Goal: Task Accomplishment & Management: Manage account settings

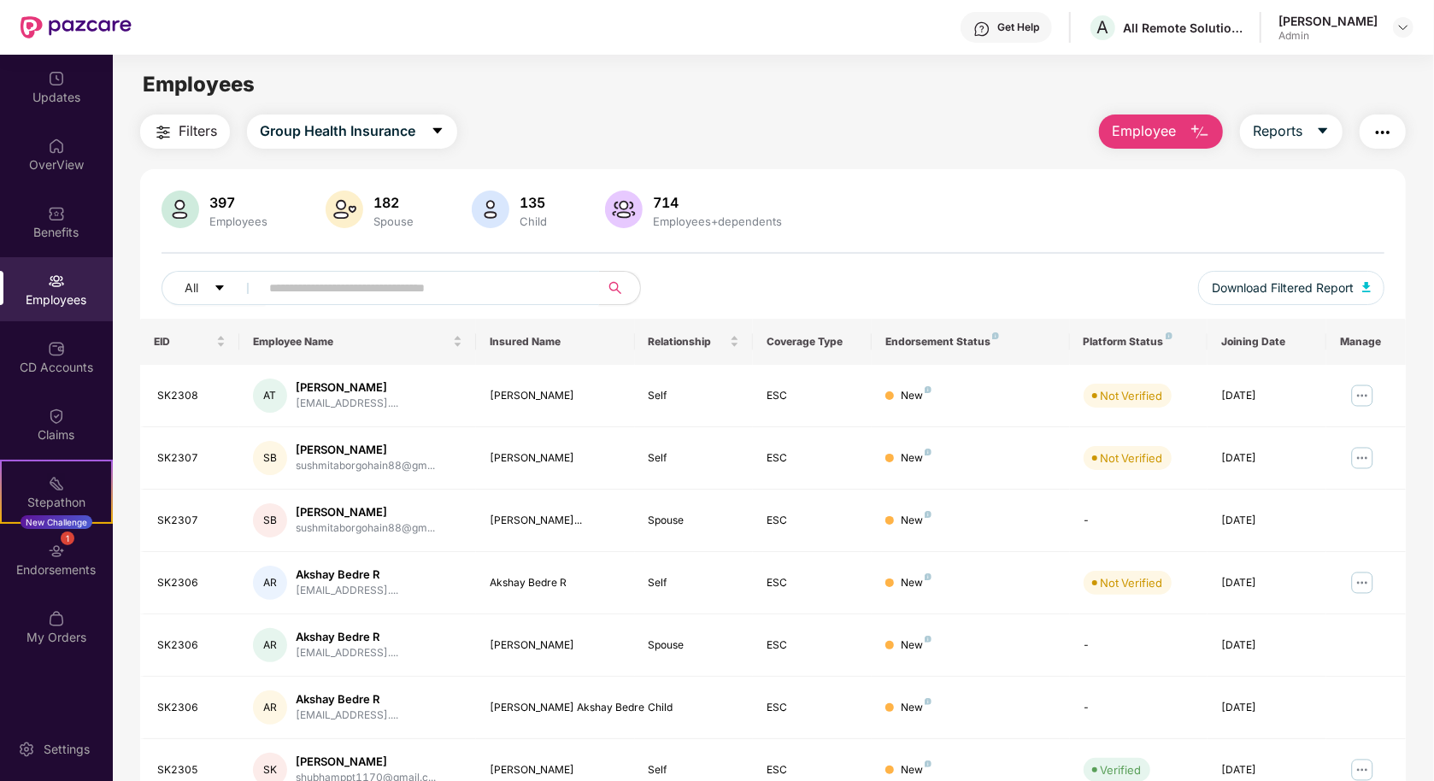
click at [384, 290] on input "text" at bounding box center [422, 288] width 307 height 26
type input "**********"
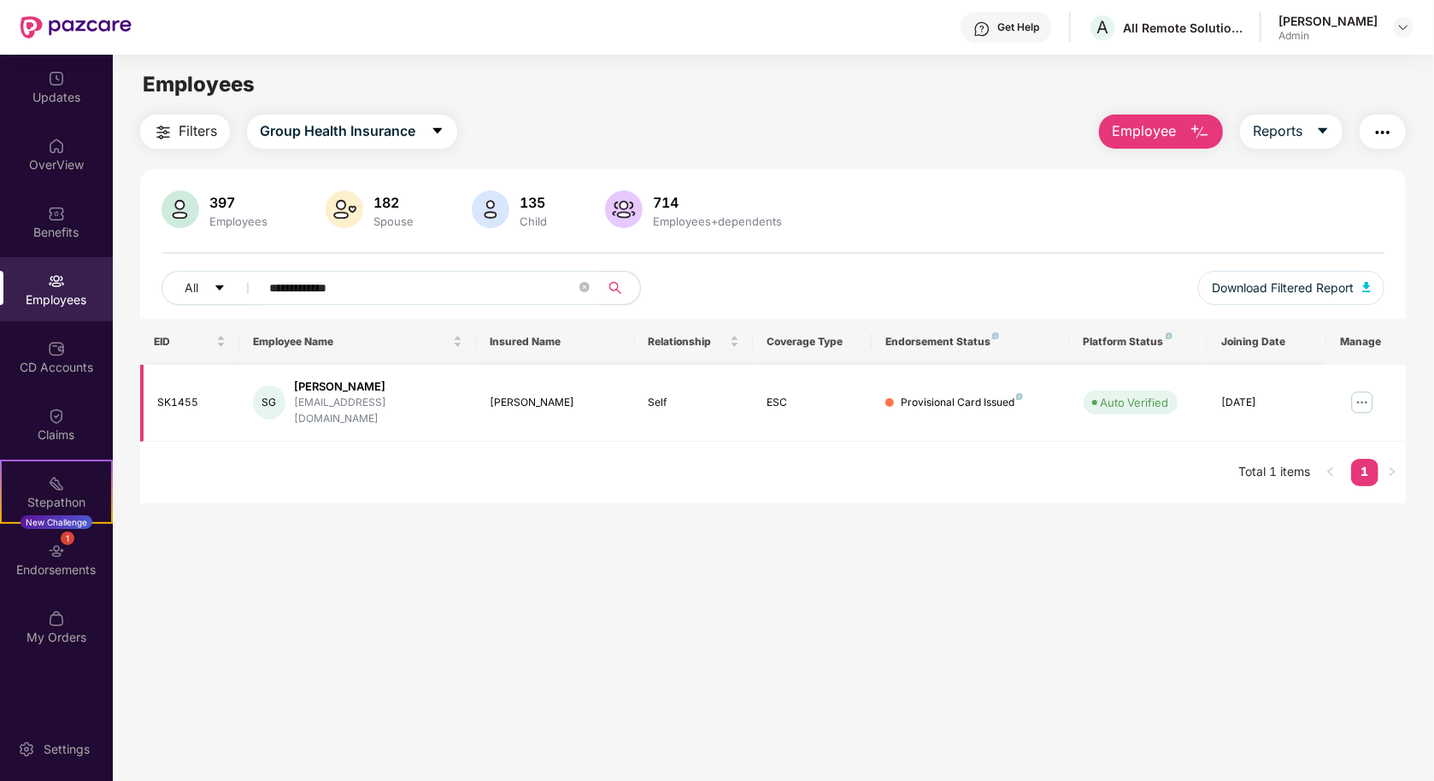
click at [1367, 397] on img at bounding box center [1362, 402] width 27 height 27
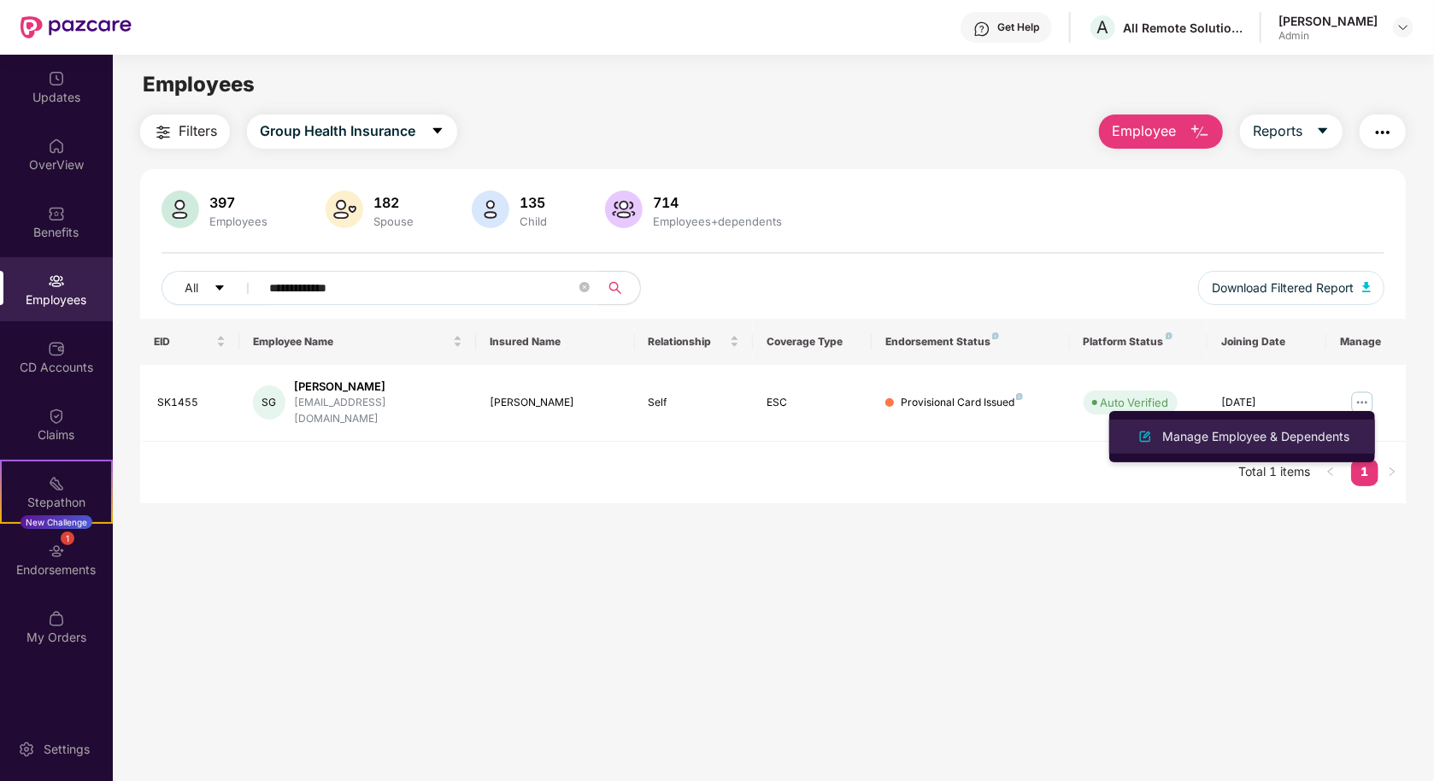
click at [1313, 427] on div "Manage Employee & Dependents" at bounding box center [1256, 436] width 194 height 19
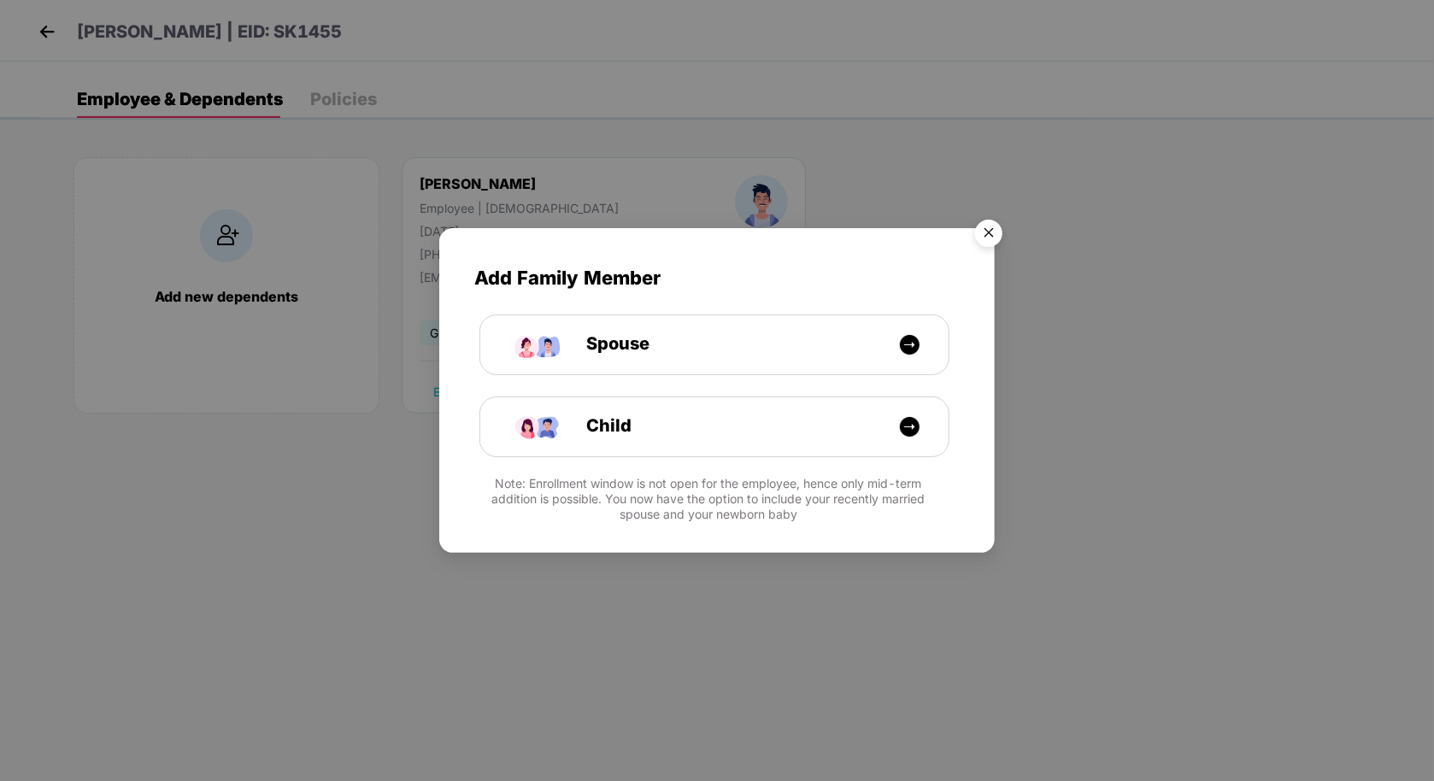
click at [981, 220] on img "Close" at bounding box center [989, 236] width 48 height 48
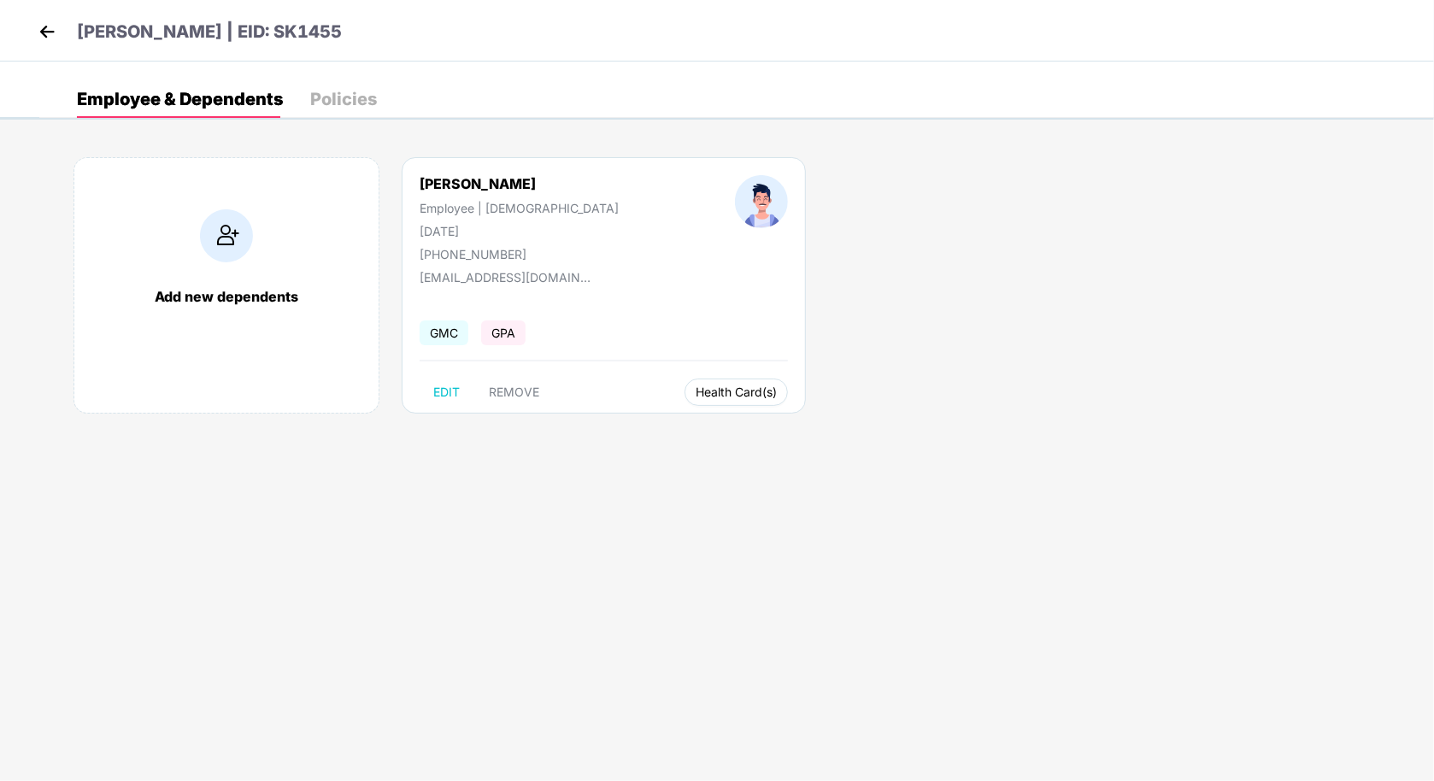
click at [696, 388] on span "Health Card(s)" at bounding box center [736, 392] width 81 height 9
click at [669, 442] on div "Health Insurance(ESC)" at bounding box center [677, 425] width 170 height 34
click at [677, 433] on span "Health Insurance(ESC)" at bounding box center [678, 424] width 150 height 19
